Goal: Communication & Community: Share content

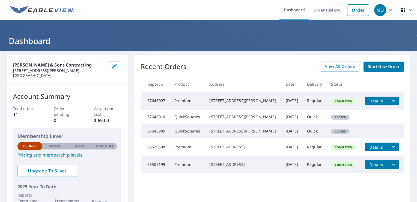
click at [369, 101] on span "Details" at bounding box center [377, 100] width 16 height 5
click at [391, 100] on icon "filesDropdownBtn-67646097" at bounding box center [394, 101] width 7 height 7
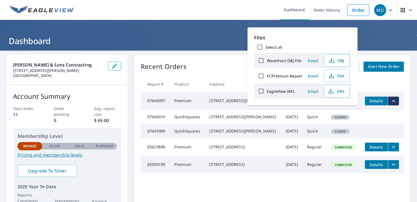
click at [311, 93] on span "Email" at bounding box center [313, 91] width 13 height 5
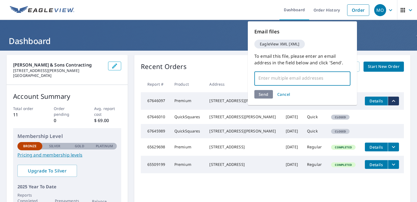
click at [294, 81] on input "text" at bounding box center [298, 78] width 83 height 10
type input "I"
drag, startPoint x: 313, startPoint y: 82, endPoint x: 314, endPoint y: 76, distance: 6.0
click at [314, 76] on input "[EMAIL_ADDRESS][DOMAIN_NAME]" at bounding box center [298, 78] width 83 height 10
type input "[EMAIL_ADDRESS][DOMAIN_NAME]"
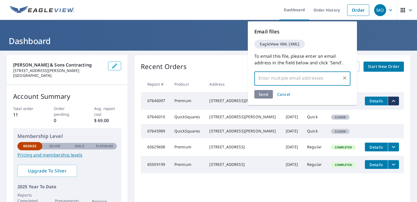
click at [270, 97] on div "Send Cancel" at bounding box center [303, 94] width 96 height 8
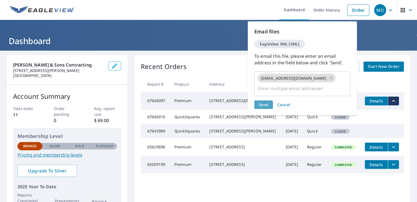
click at [268, 102] on span "Send" at bounding box center [264, 104] width 10 height 5
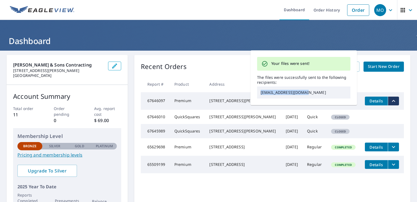
drag, startPoint x: 303, startPoint y: 93, endPoint x: 258, endPoint y: 96, distance: 45.2
click at [258, 96] on p "[EMAIL_ADDRESS][DOMAIN_NAME]" at bounding box center [303, 92] width 93 height 12
copy p "[EMAIL_ADDRESS][DOMAIN_NAME]"
click at [373, 78] on th at bounding box center [382, 84] width 43 height 16
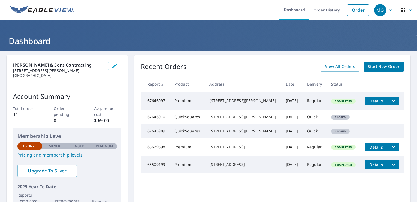
click at [391, 101] on icon "filesDropdownBtn-67646097" at bounding box center [394, 101] width 7 height 7
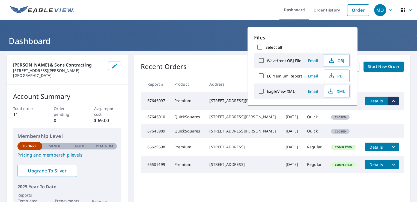
click at [314, 76] on span "Email" at bounding box center [313, 75] width 13 height 5
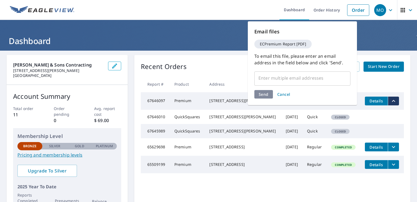
click at [308, 80] on input "text" at bounding box center [298, 78] width 83 height 10
paste input "[EMAIL_ADDRESS][DOMAIN_NAME]"
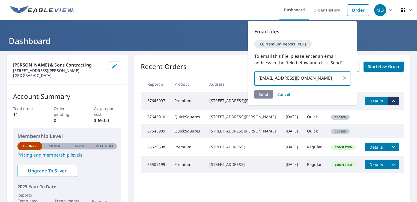
type input "[EMAIL_ADDRESS][DOMAIN_NAME]"
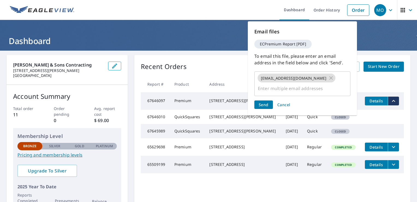
click at [261, 100] on div "Send Cancel" at bounding box center [303, 104] width 96 height 8
click at [261, 102] on span "Send" at bounding box center [264, 104] width 10 height 5
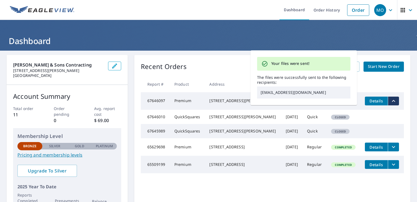
click at [372, 86] on th at bounding box center [382, 84] width 43 height 16
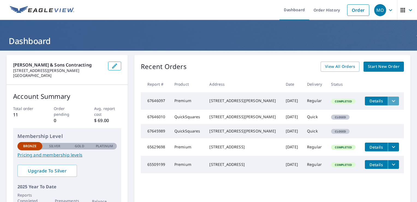
click at [391, 103] on icon "filesDropdownBtn-67646097" at bounding box center [394, 101] width 7 height 7
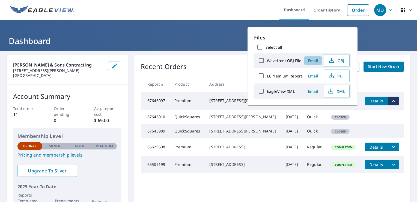
click at [314, 61] on span "Email" at bounding box center [313, 60] width 13 height 5
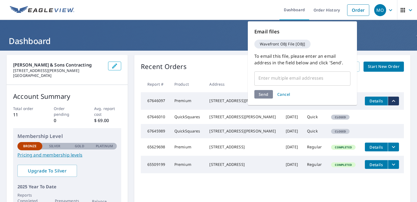
click at [291, 76] on input "text" at bounding box center [298, 78] width 83 height 10
paste input "[EMAIL_ADDRESS][DOMAIN_NAME]"
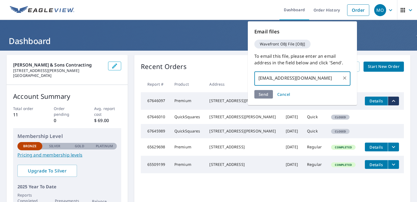
type input "[EMAIL_ADDRESS][DOMAIN_NAME]"
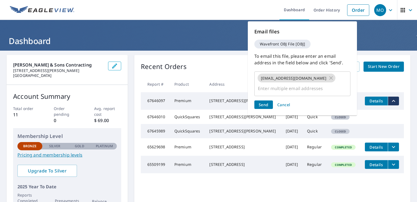
click at [261, 100] on div "Send Cancel" at bounding box center [303, 104] width 96 height 8
click at [264, 102] on span "Send" at bounding box center [264, 104] width 10 height 5
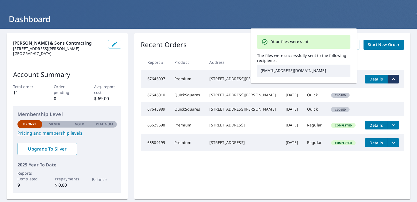
scroll to position [23, 0]
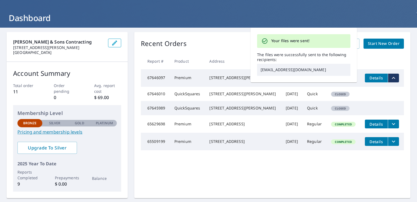
click at [208, 43] on div "Recent Orders View All Orders Start New Order" at bounding box center [272, 44] width 263 height 10
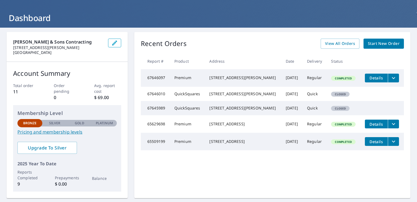
click at [391, 76] on icon "filesDropdownBtn-67646097" at bounding box center [394, 78] width 7 height 7
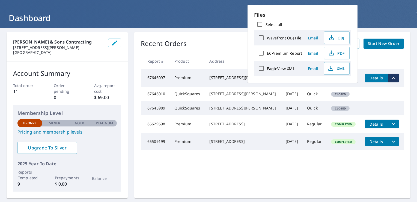
click at [310, 68] on span "Email" at bounding box center [313, 68] width 13 height 5
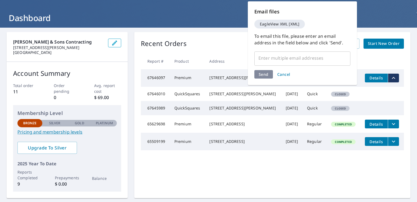
click at [297, 62] on input "text" at bounding box center [298, 58] width 83 height 10
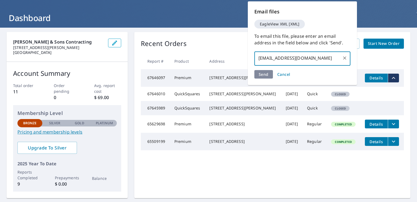
type input "[EMAIL_ADDRESS][DOMAIN_NAME]"
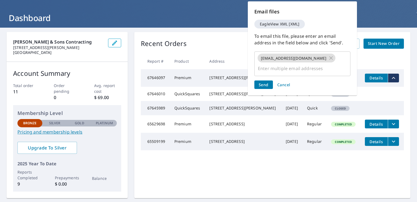
click at [263, 80] on div "Send Cancel" at bounding box center [303, 84] width 96 height 8
click at [263, 82] on span "Send" at bounding box center [264, 84] width 10 height 5
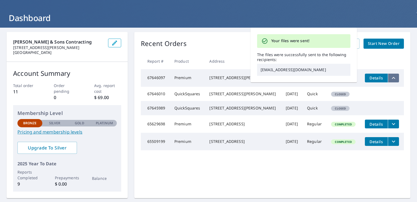
click at [391, 79] on icon "filesDropdownBtn-67646097" at bounding box center [394, 78] width 7 height 7
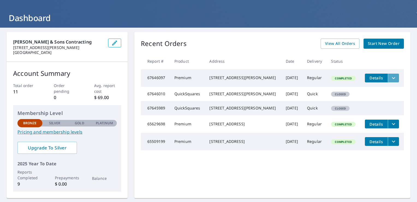
click at [391, 79] on icon "filesDropdownBtn-67646097" at bounding box center [394, 78] width 7 height 7
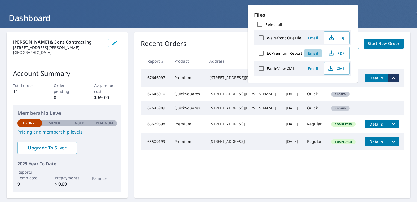
click at [313, 55] on button "Email" at bounding box center [313, 53] width 17 height 8
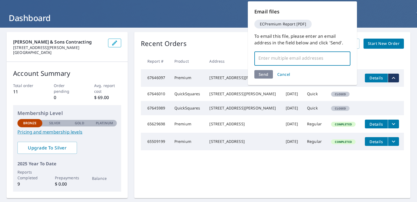
click at [313, 55] on input "text" at bounding box center [298, 58] width 83 height 10
type input "[EMAIL_ADDRESS][DOMAIN_NAME]"
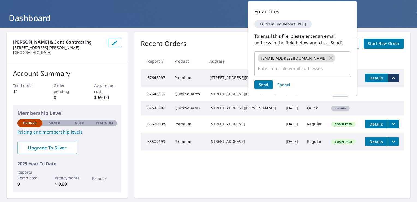
click at [265, 80] on div "Send Cancel" at bounding box center [303, 84] width 96 height 8
click at [265, 82] on span "Send" at bounding box center [264, 84] width 10 height 5
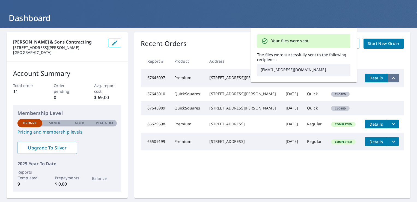
click at [391, 75] on icon "filesDropdownBtn-67646097" at bounding box center [394, 78] width 7 height 7
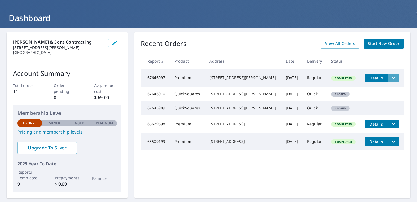
click at [392, 78] on icon "filesDropdownBtn-67646097" at bounding box center [393, 78] width 3 height 2
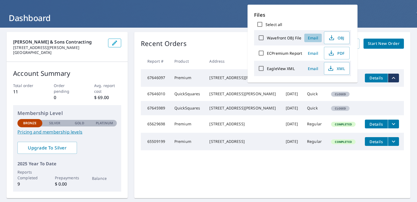
click at [313, 37] on span "Email" at bounding box center [313, 37] width 13 height 5
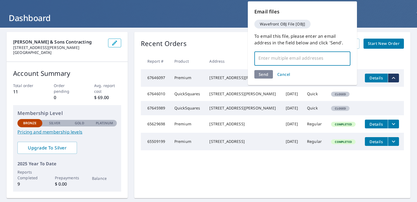
click at [288, 54] on input "text" at bounding box center [298, 58] width 83 height 10
type input "[EMAIL_ADDRESS][DOMAIN_NAME]"
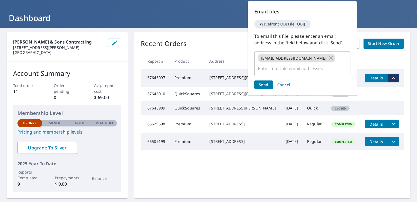
click at [264, 80] on div "Send Cancel" at bounding box center [303, 84] width 96 height 8
click at [264, 82] on span "Send" at bounding box center [264, 84] width 10 height 5
